Goal: Task Accomplishment & Management: Use online tool/utility

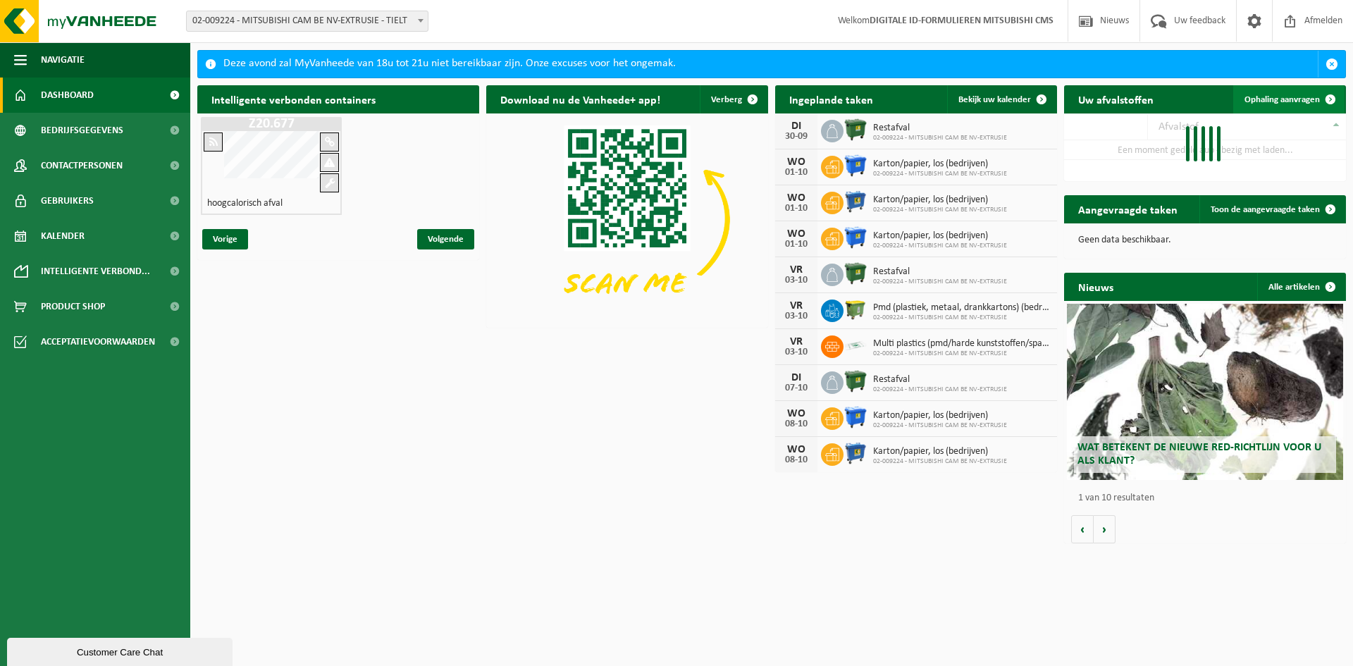
click at [1293, 98] on span "Ophaling aanvragen" at bounding box center [1282, 99] width 75 height 9
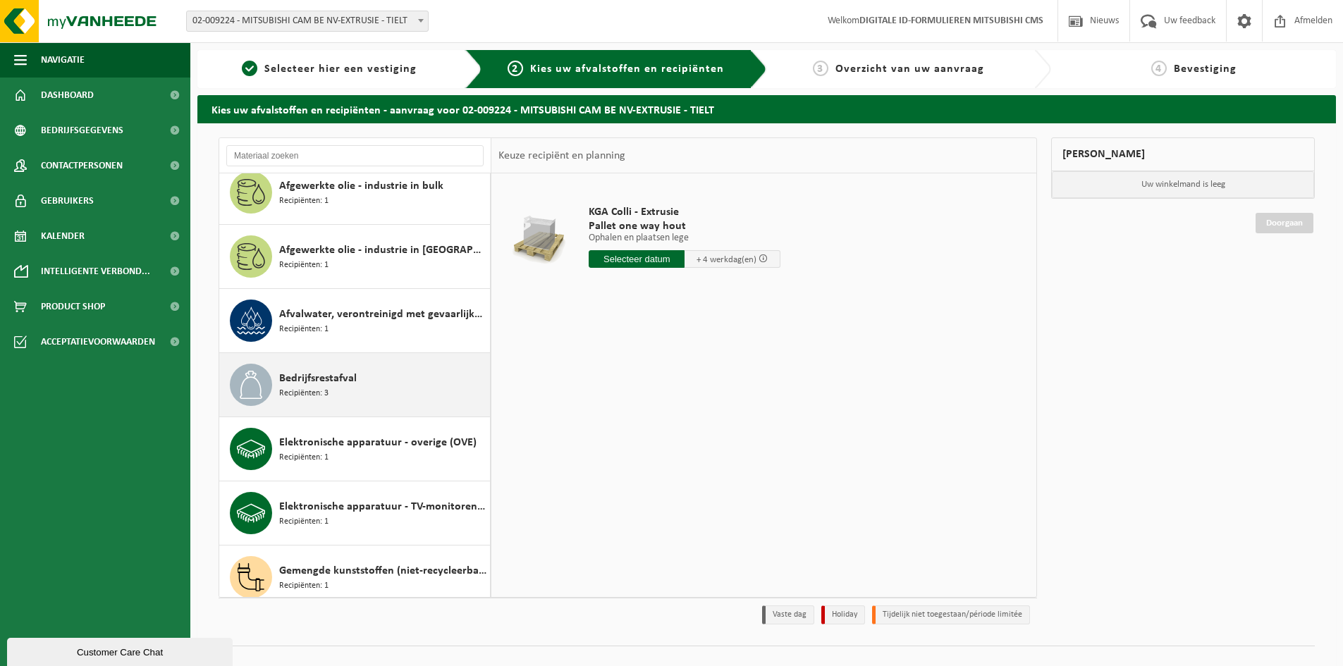
click at [436, 406] on div "Bedrijfsrestafval Recipiënten: 3" at bounding box center [354, 384] width 271 height 63
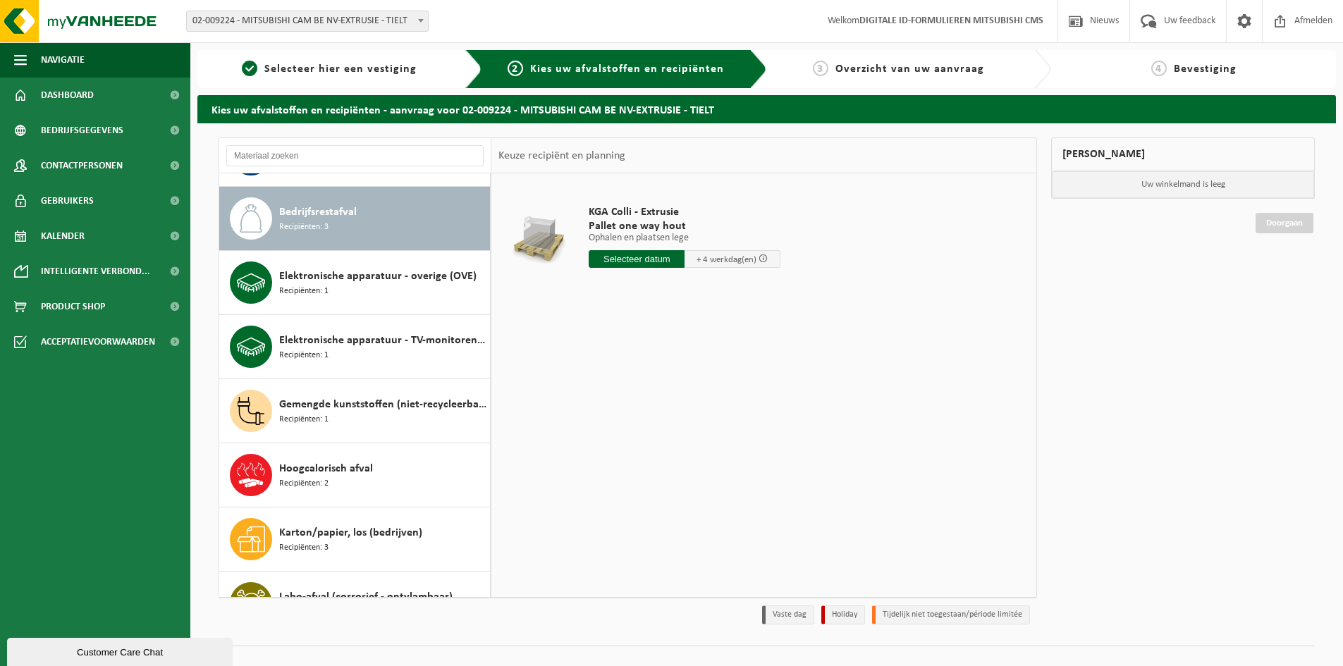
scroll to position [321, 0]
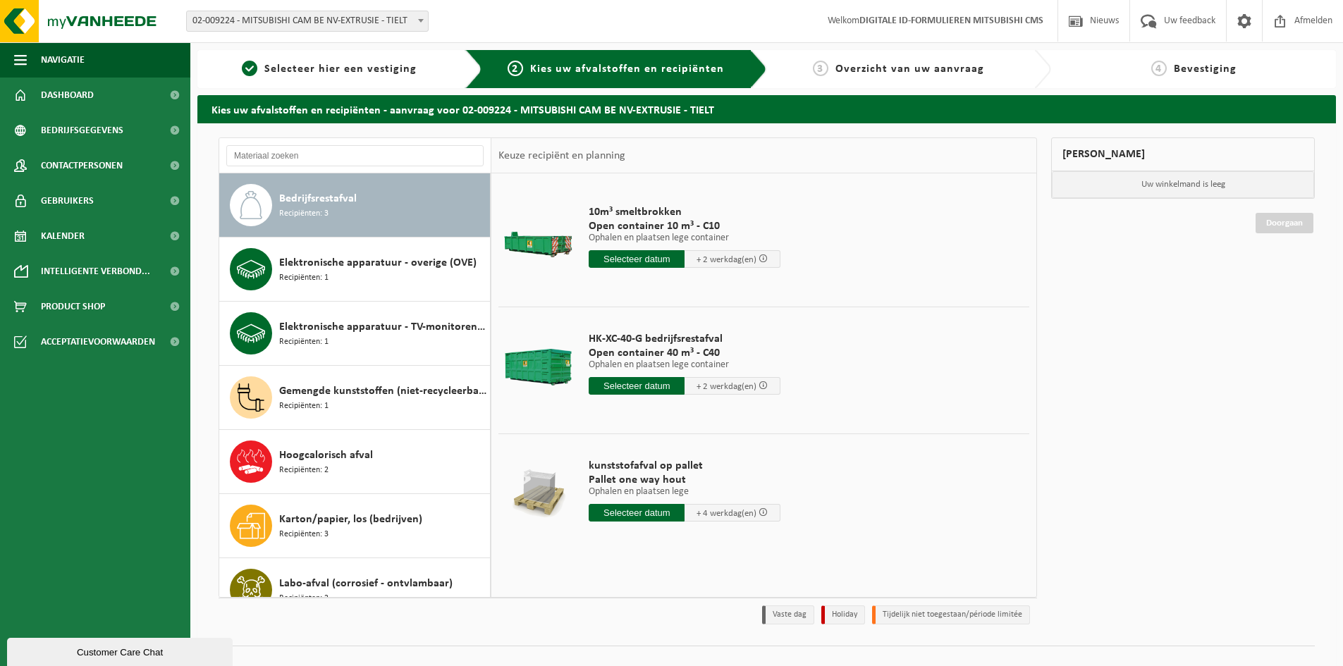
click at [628, 258] on input "text" at bounding box center [636, 259] width 96 height 18
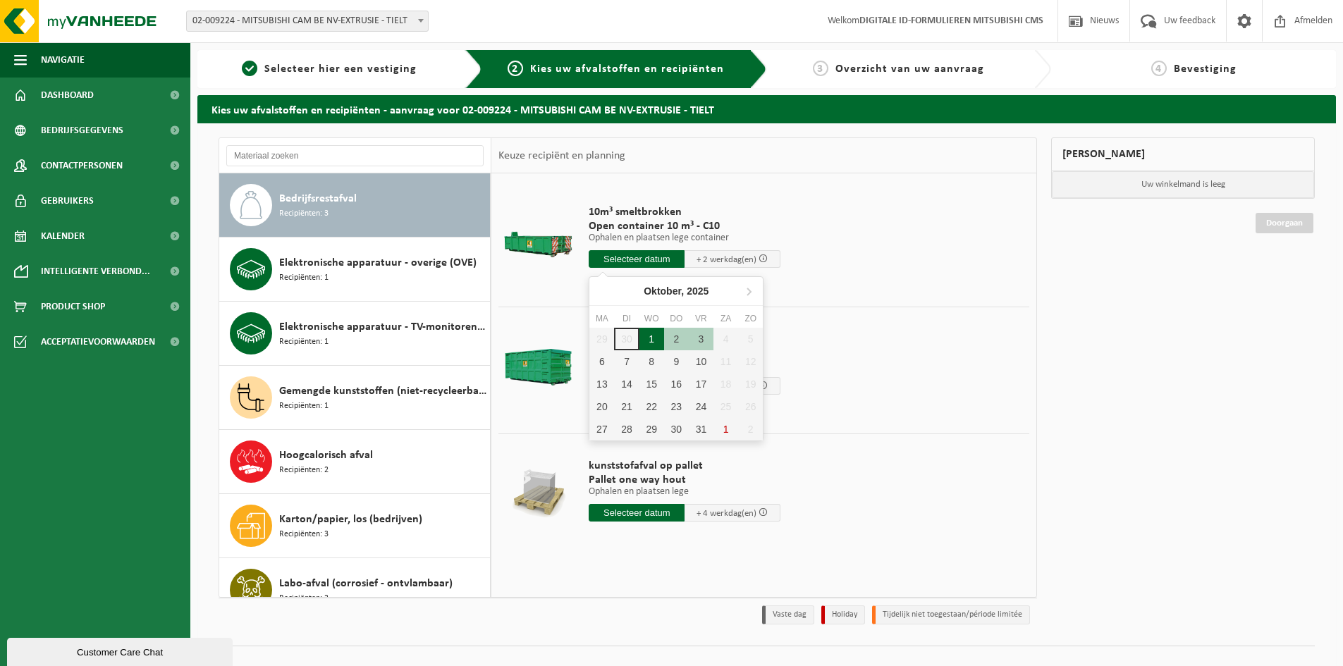
click at [660, 333] on div "1" at bounding box center [651, 339] width 25 height 23
type input "Van 2025-10-01"
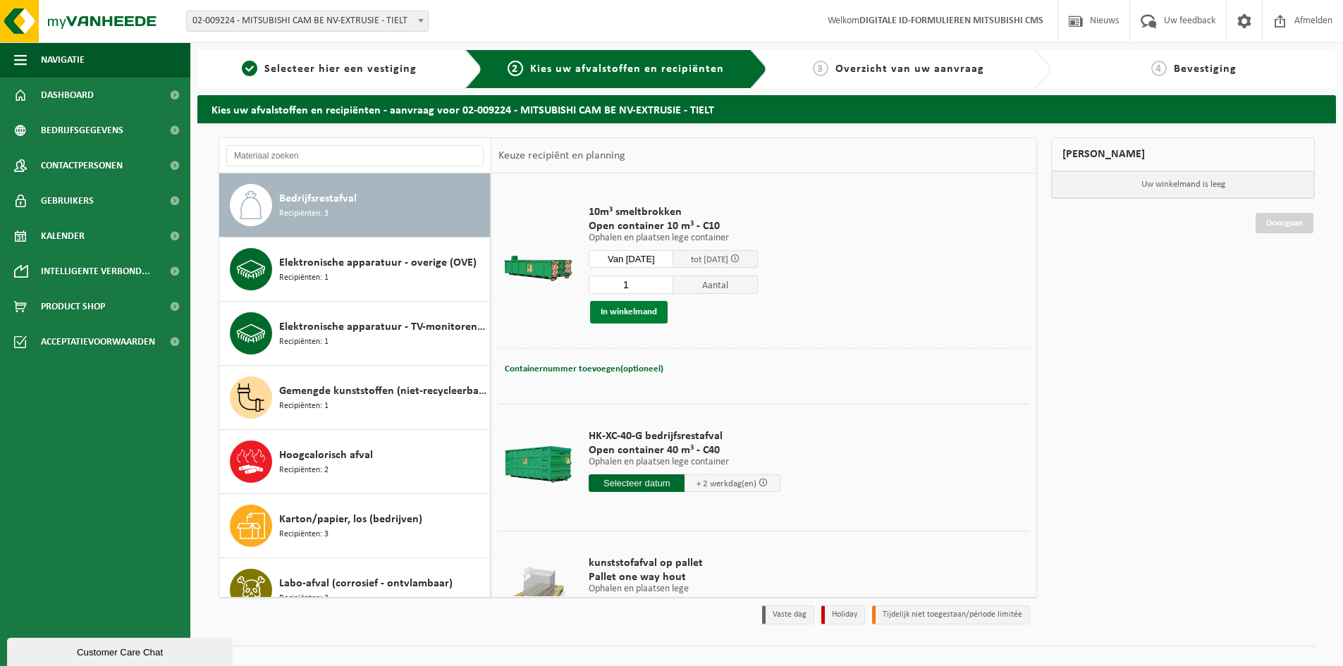
click at [646, 311] on button "In winkelmand" at bounding box center [629, 312] width 78 height 23
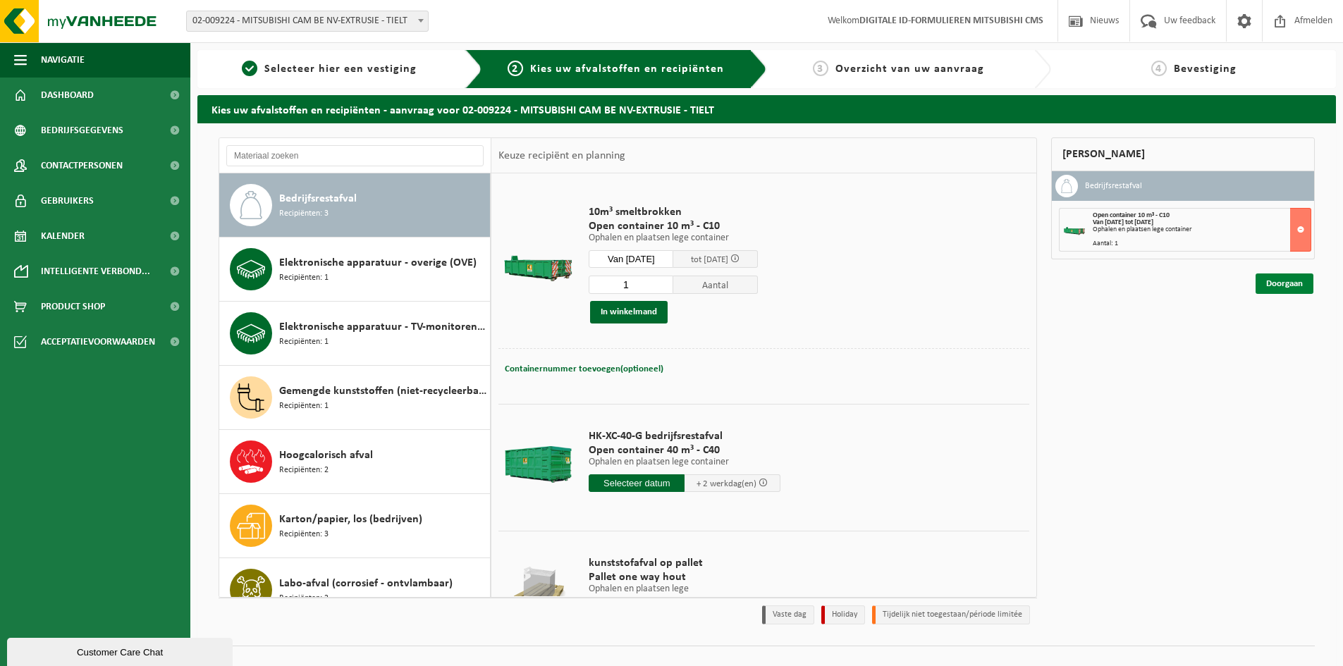
click at [1257, 290] on link "Doorgaan" at bounding box center [1284, 283] width 58 height 20
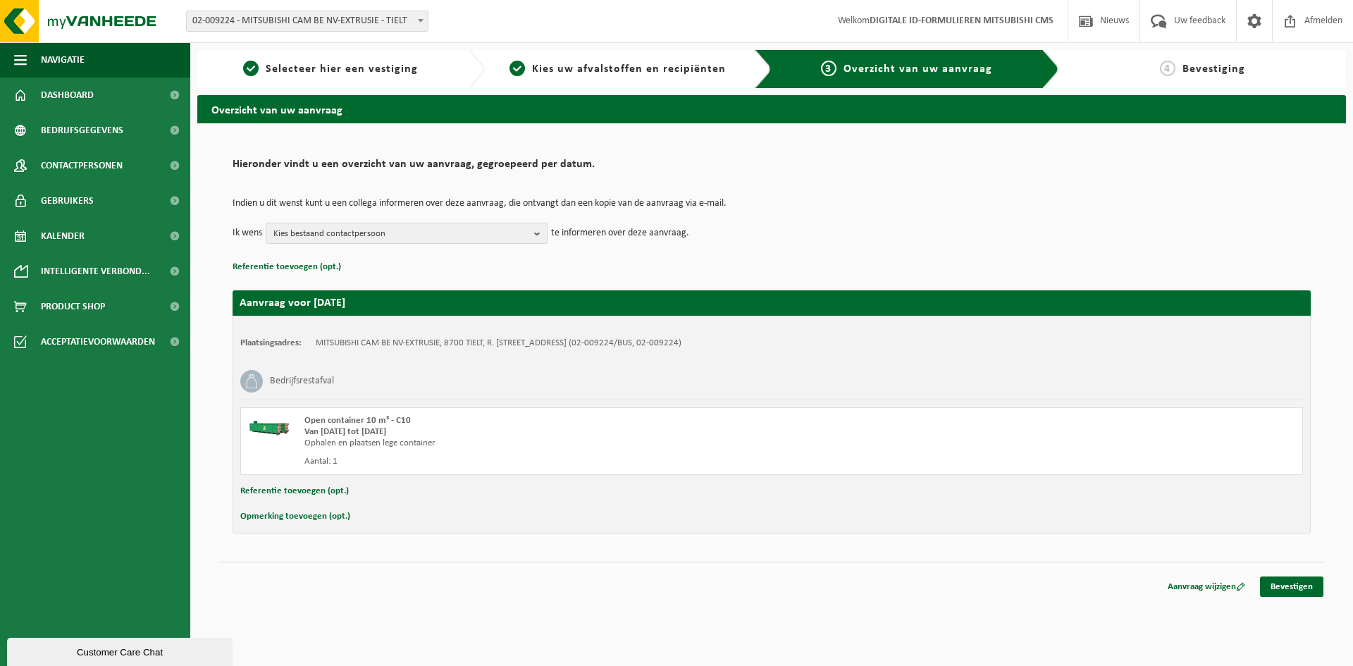
click at [438, 234] on span "Kies bestaand contactpersoon" at bounding box center [400, 233] width 255 height 21
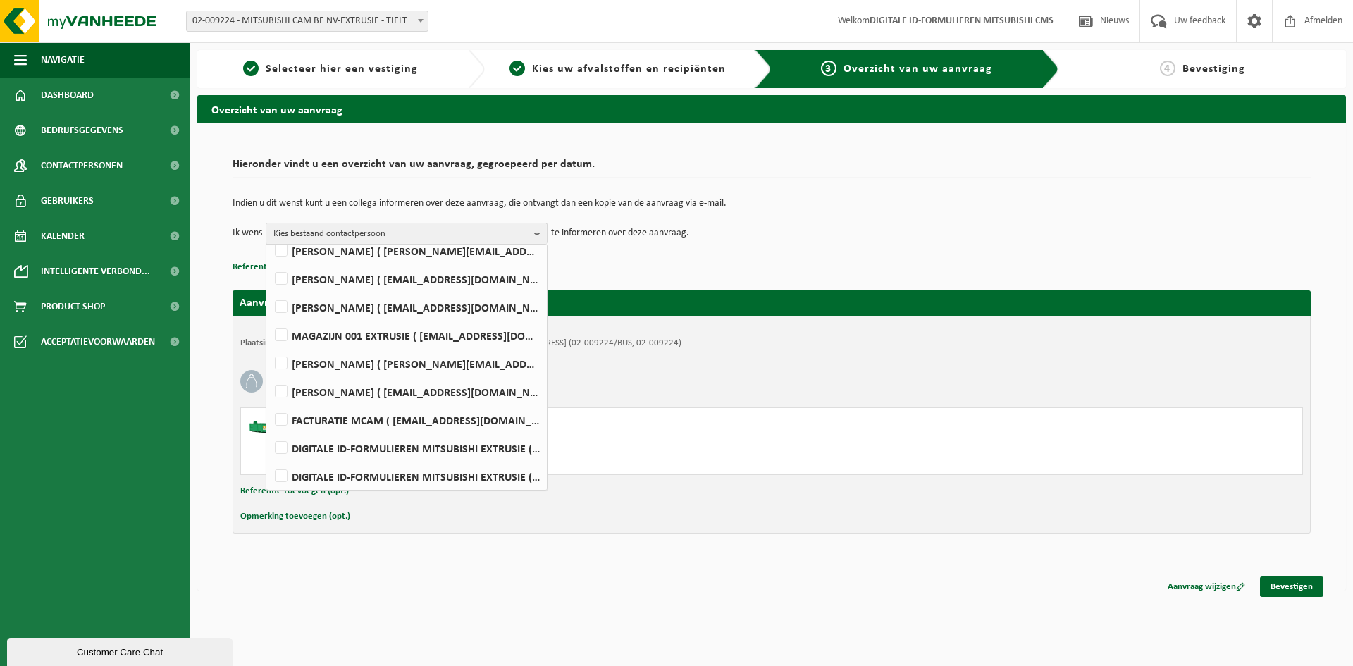
scroll to position [346, 0]
click at [350, 466] on label "Kris Willaert ( kris.willaert@mcgc.com )" at bounding box center [406, 472] width 268 height 21
click at [270, 455] on input "Kris Willaert ( kris.willaert@mcgc.com )" at bounding box center [269, 455] width 1 height 1
checkbox input "true"
click at [866, 249] on div "Indien u dit wenst kunt u een collega informeren over deze aanvraag, die ontvan…" at bounding box center [772, 221] width 1078 height 73
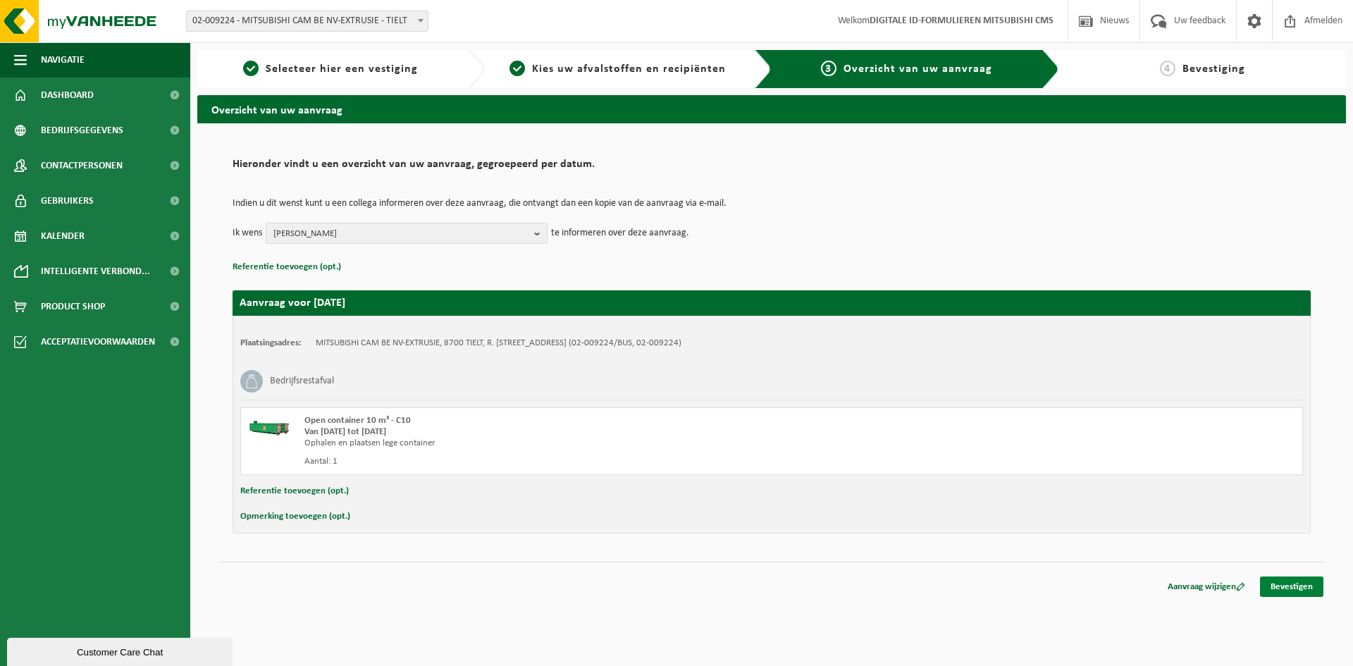
click at [1287, 582] on link "Bevestigen" at bounding box center [1291, 586] width 63 height 20
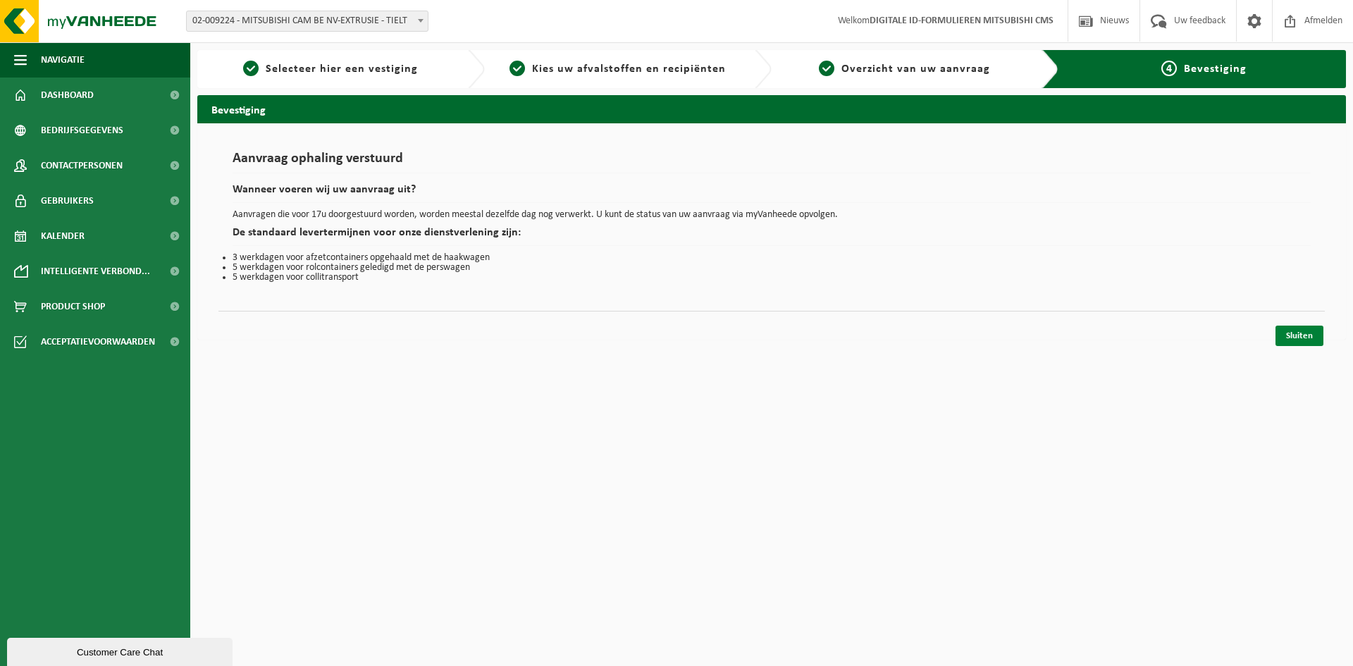
click at [1308, 340] on link "Sluiten" at bounding box center [1300, 336] width 48 height 20
